Goal: Book appointment/travel/reservation

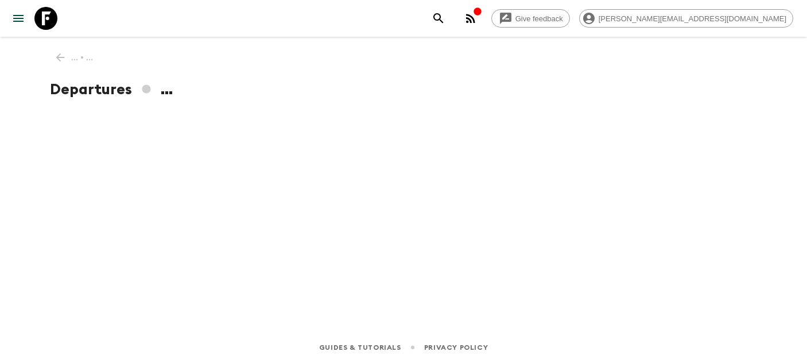
click at [44, 19] on icon at bounding box center [45, 18] width 23 height 23
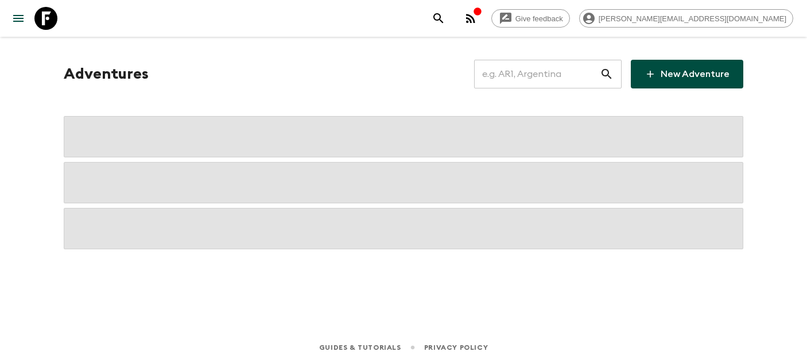
click at [536, 76] on input "text" at bounding box center [537, 74] width 126 height 32
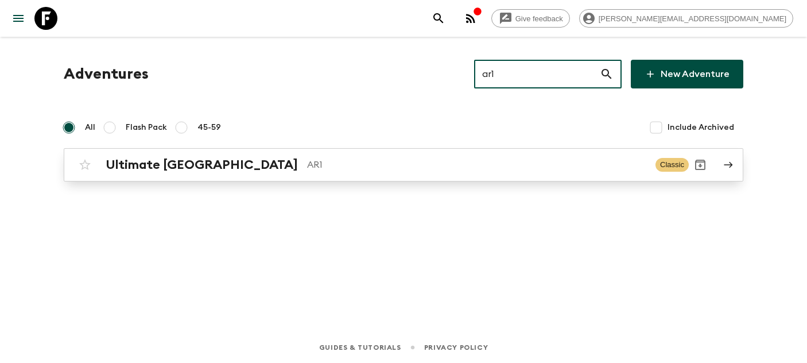
type input "ar1"
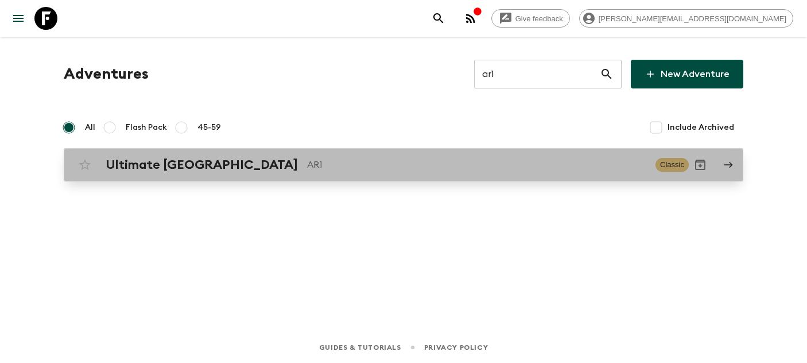
click at [185, 176] on link "Ultimate Argentina AR1 Classic" at bounding box center [403, 164] width 679 height 33
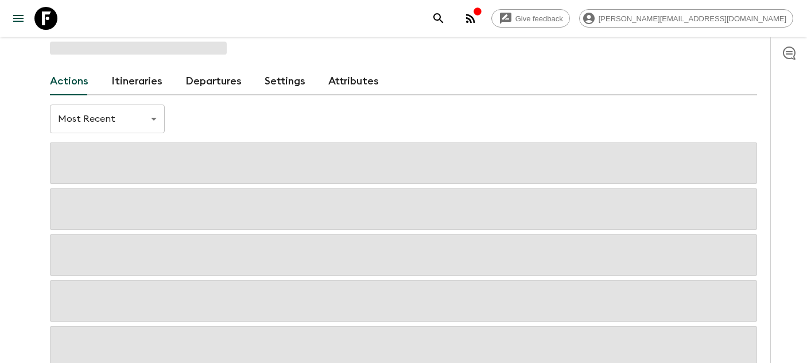
click at [212, 84] on link "Departures" at bounding box center [213, 82] width 56 height 28
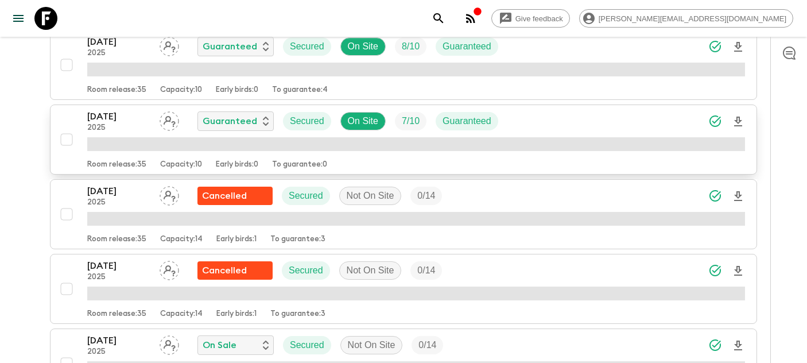
scroll to position [392, 0]
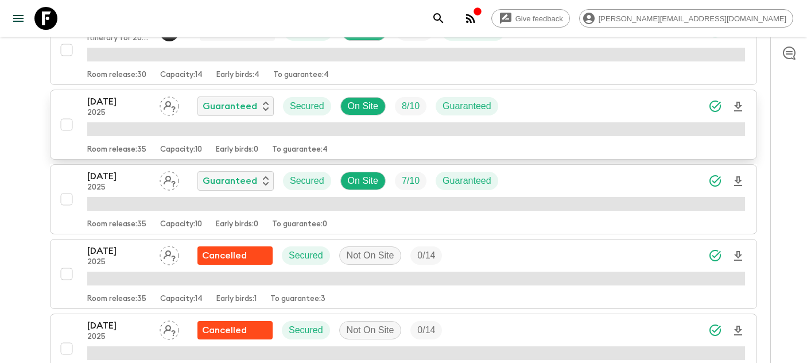
click at [108, 107] on p "[DATE]" at bounding box center [118, 102] width 63 height 14
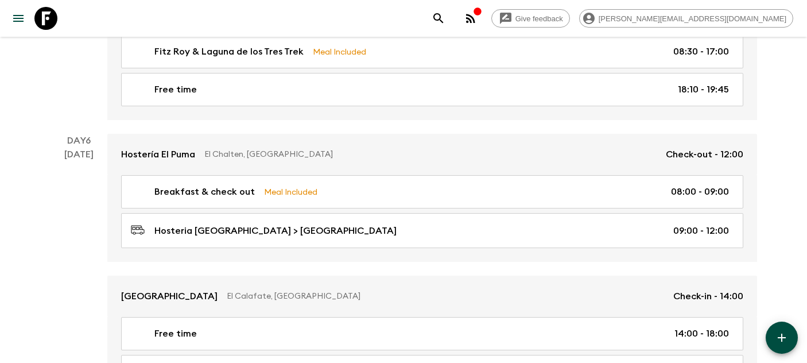
scroll to position [1531, 0]
